Goal: Task Accomplishment & Management: Use online tool/utility

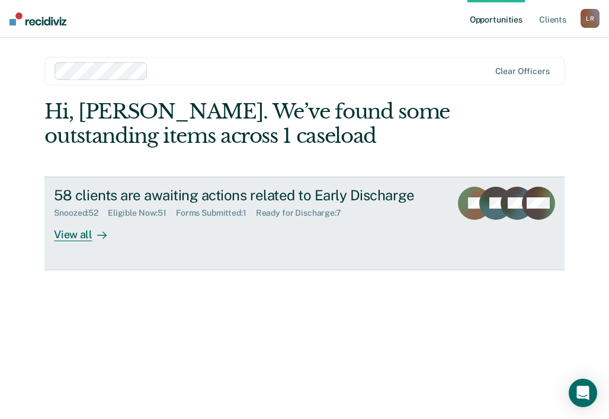
click at [81, 232] on div "View all" at bounding box center [87, 229] width 66 height 23
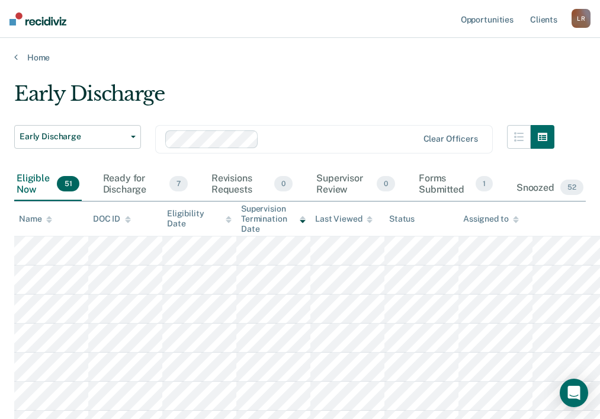
click at [49, 221] on icon at bounding box center [49, 221] width 6 height 3
click at [551, 186] on div "Snoozed 52" at bounding box center [550, 188] width 72 height 26
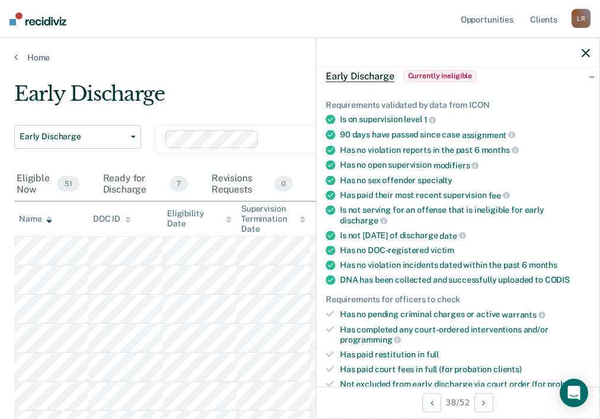
scroll to position [356, 0]
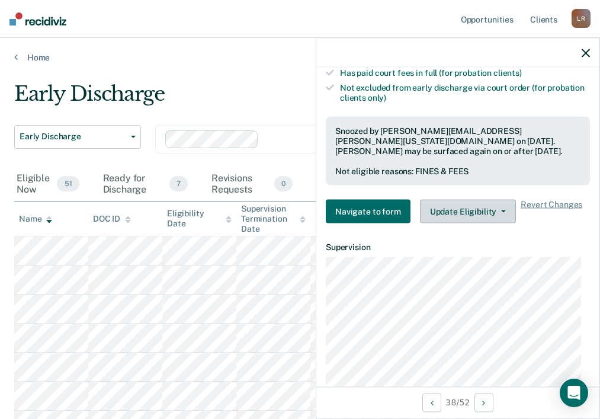
click at [476, 202] on button "Update Eligibility" at bounding box center [468, 212] width 96 height 24
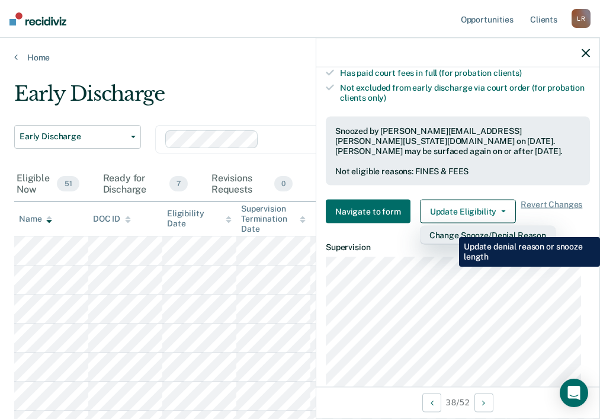
click at [450, 228] on button "Change Snooze/Denial Reason" at bounding box center [488, 235] width 136 height 19
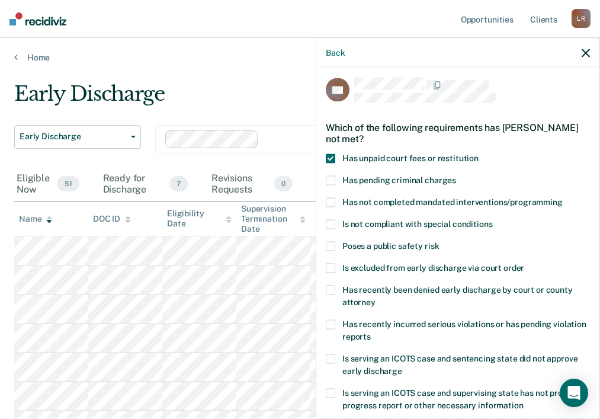
scroll to position [0, 0]
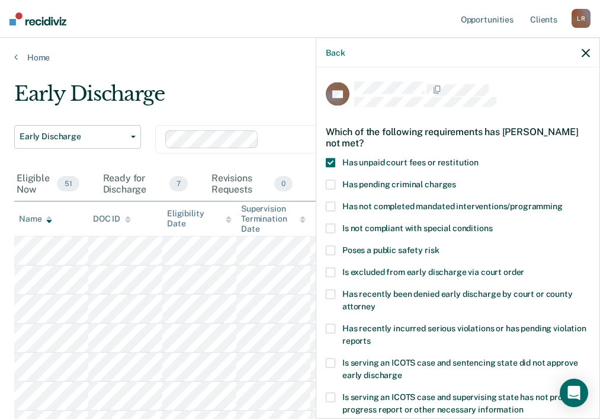
click at [331, 163] on span at bounding box center [330, 162] width 9 height 9
click at [479, 158] on input "Has unpaid court fees or restitution" at bounding box center [479, 158] width 0 height 0
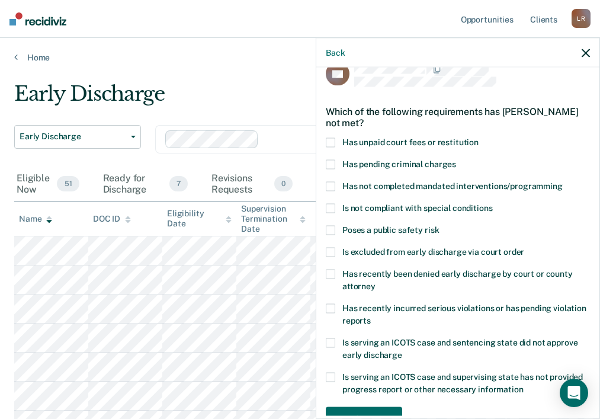
scroll to position [55, 0]
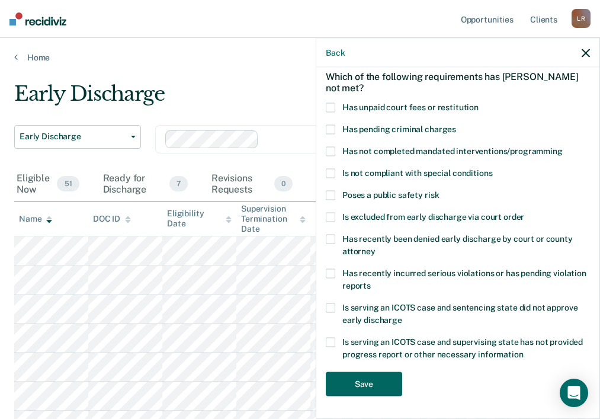
click at [359, 385] on button "Save" at bounding box center [364, 384] width 76 height 24
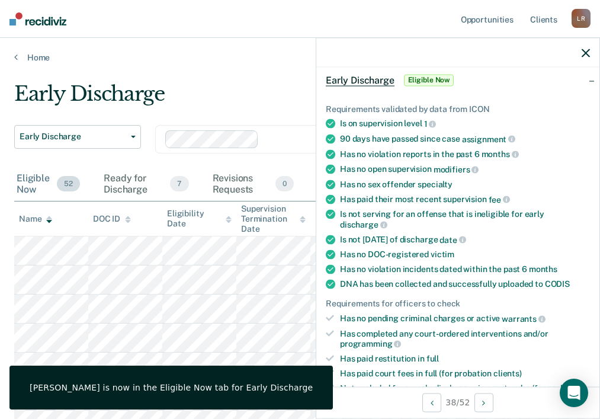
click at [28, 180] on div "Eligible Now 52" at bounding box center [48, 184] width 68 height 33
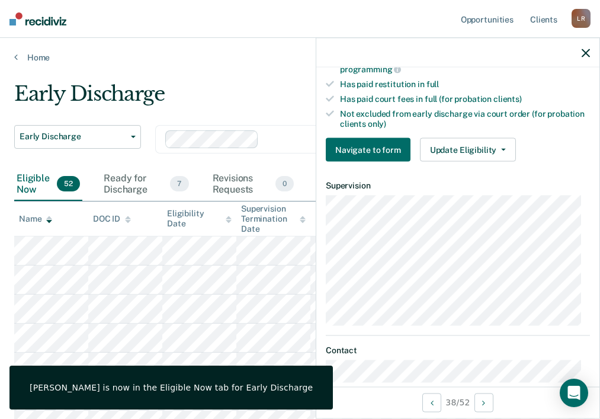
scroll to position [351, 0]
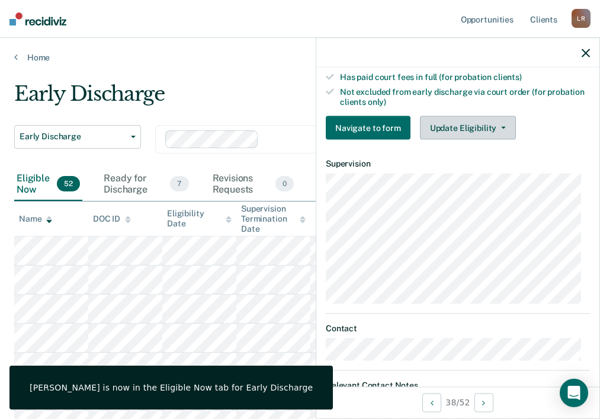
click at [458, 126] on button "Update Eligibility" at bounding box center [468, 128] width 96 height 24
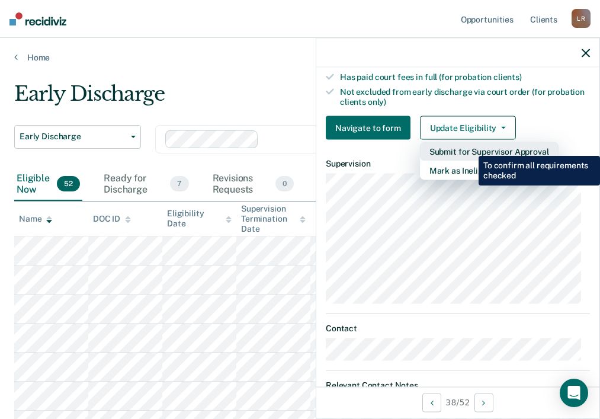
click at [470, 147] on button "Submit for Supervisor Approval" at bounding box center [489, 151] width 139 height 19
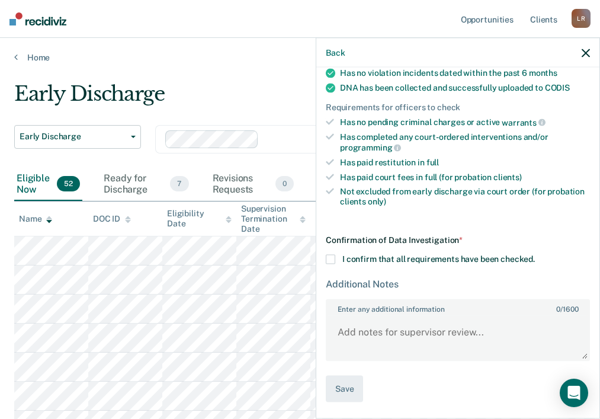
scroll to position [250, 0]
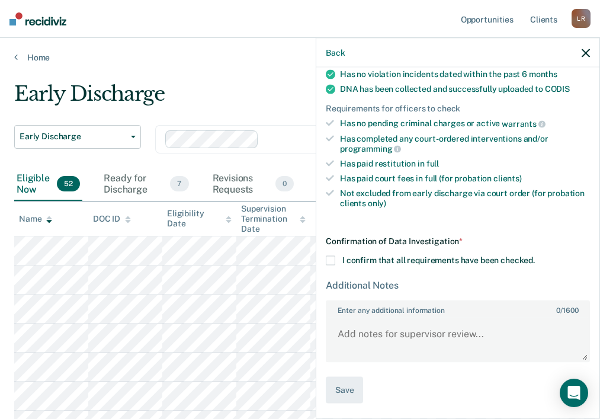
click at [330, 259] on span at bounding box center [330, 260] width 9 height 9
click at [535, 256] on input "I confirm that all requirements have been checked." at bounding box center [535, 256] width 0 height 0
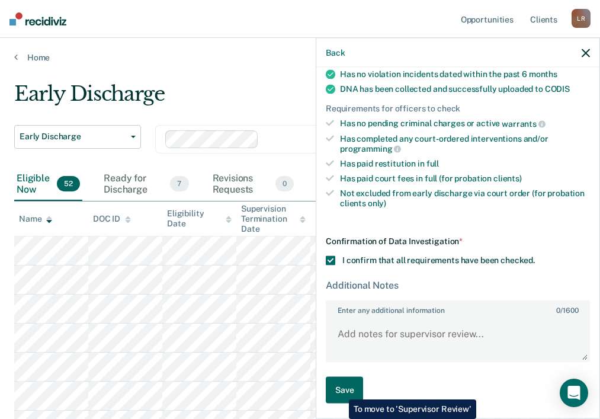
click at [340, 391] on button "Save" at bounding box center [344, 390] width 37 height 27
